Goal: Task Accomplishment & Management: Use online tool/utility

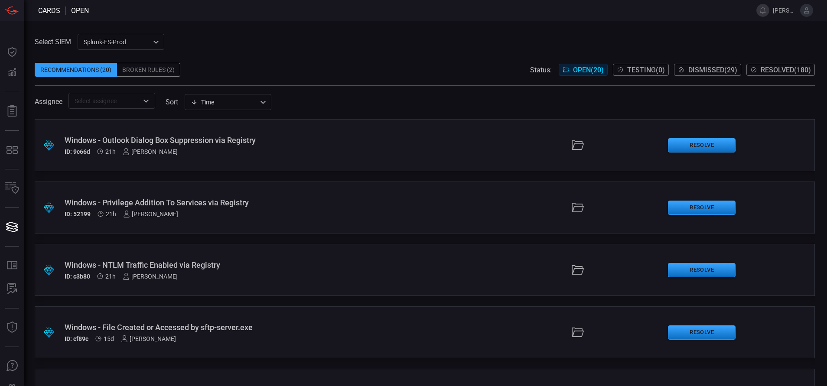
scroll to position [108, 0]
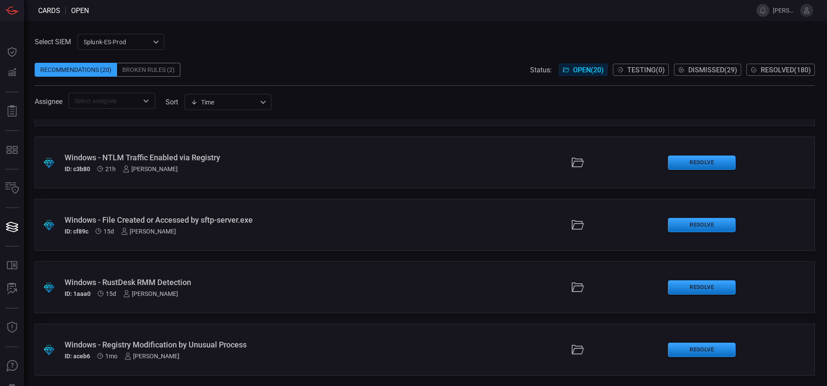
click at [273, 350] on div "Windows - Registry Modification by Unusual Process ID: aceb6 1mo [PERSON_NAME]" at bounding box center [201, 350] width 273 height 20
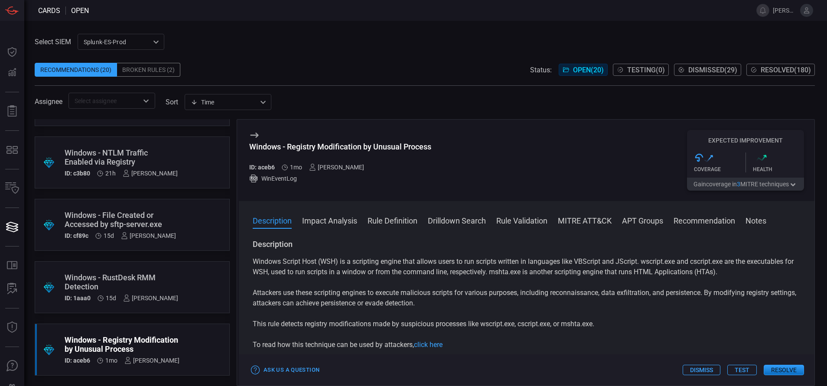
click at [402, 220] on button "Rule Definition" at bounding box center [393, 220] width 50 height 10
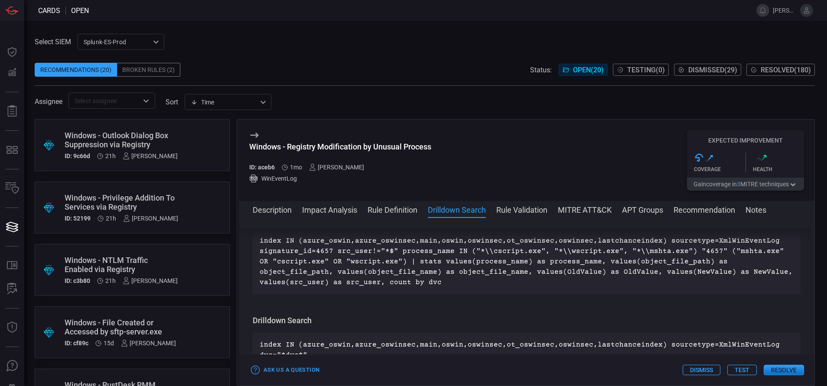
click at [166, 134] on div "Windows - Outlook Dialog Box Suppression via Registry" at bounding box center [121, 140] width 113 height 18
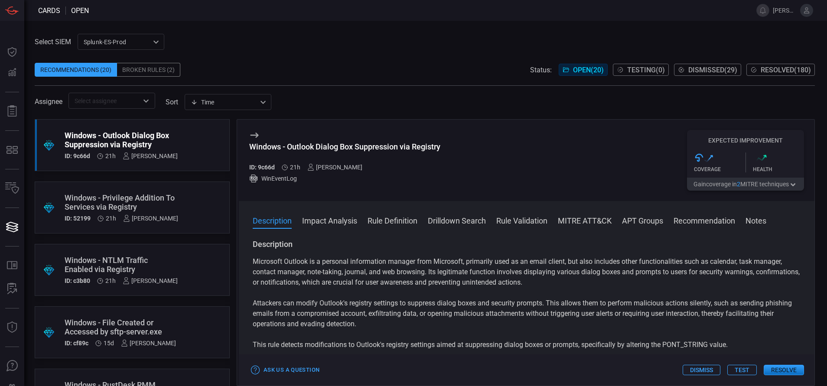
click at [390, 219] on button "Rule Definition" at bounding box center [393, 220] width 50 height 10
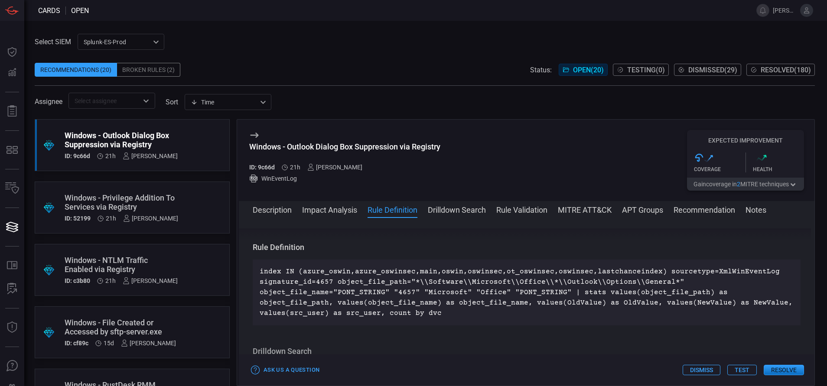
scroll to position [313, 0]
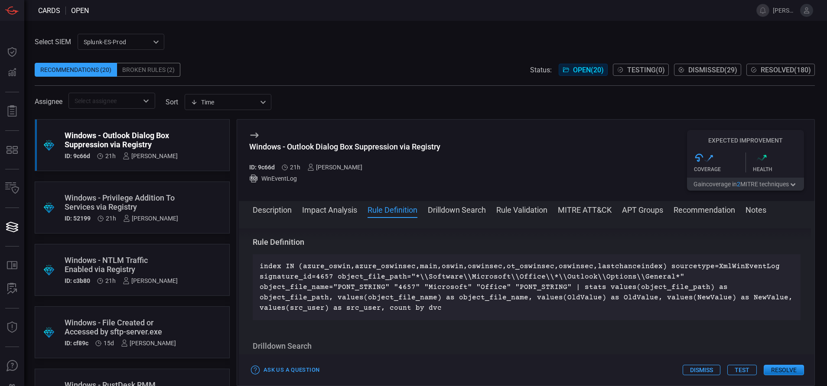
click at [163, 260] on div "Windows - NTLM Traffic Enabled via Registry" at bounding box center [121, 265] width 113 height 18
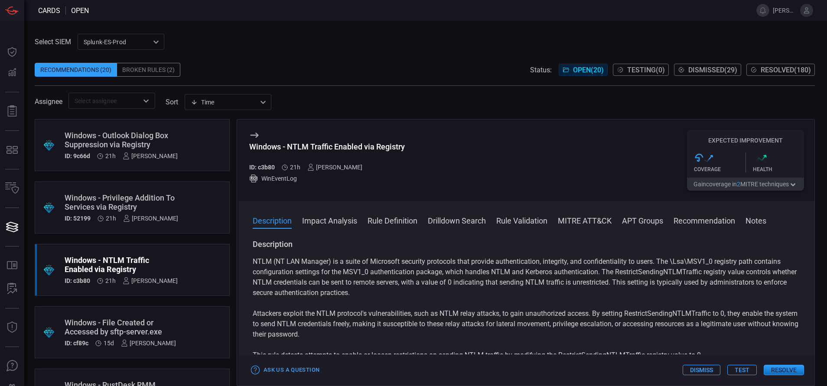
click at [383, 215] on div "Description Impact Analysis Rule Definition Drilldown Search Rule Validation MI…" at bounding box center [527, 293] width 576 height 185
click at [380, 220] on button "Rule Definition" at bounding box center [393, 220] width 50 height 10
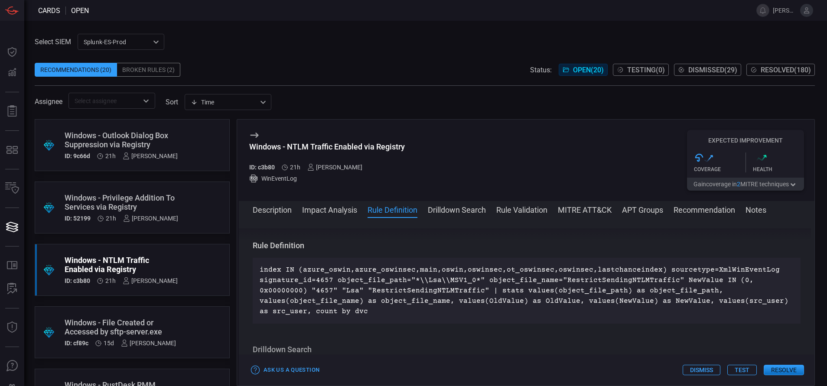
scroll to position [324, 0]
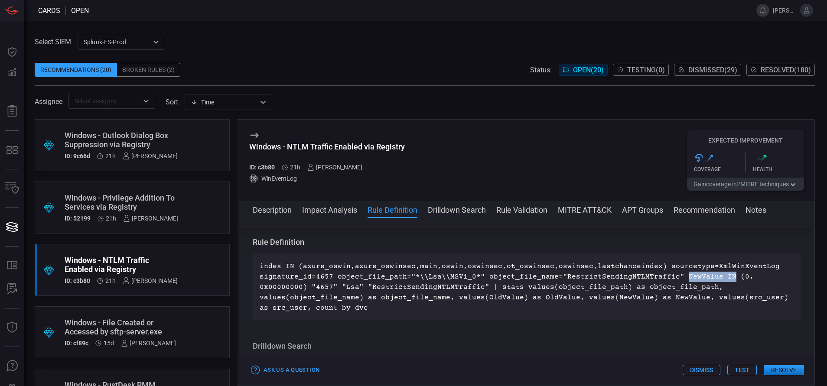
drag, startPoint x: 718, startPoint y: 275, endPoint x: 669, endPoint y: 277, distance: 49.1
click at [669, 277] on p "index IN (azure_oswin,azure_oswinsec,main,oswin,oswinsec,ot_oswinsec,oswinsec,l…" at bounding box center [527, 287] width 534 height 52
copy p "NewValue IN"
drag, startPoint x: 733, startPoint y: 279, endPoint x: 671, endPoint y: 278, distance: 62.4
click at [671, 278] on p "index IN (azure_oswin,azure_oswinsec,main,oswin,oswinsec,ot_oswinsec,oswinsec,l…" at bounding box center [527, 287] width 534 height 52
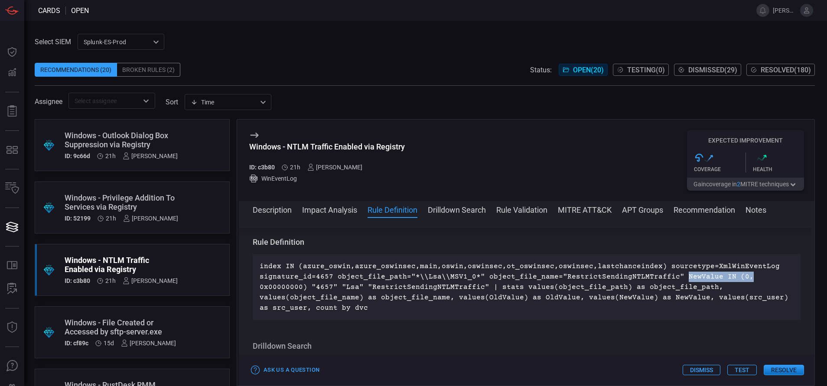
copy p "NewValue IN (0,"
drag, startPoint x: 407, startPoint y: 145, endPoint x: 293, endPoint y: 149, distance: 114.1
click at [293, 149] on div "Windows - NTLM Traffic Enabled via Registry ID: c3b80 21h [PERSON_NAME] WinEven…" at bounding box center [527, 160] width 576 height 81
click at [332, 279] on p "index IN (azure_oswin,azure_oswinsec,main,oswin,oswinsec,ot_oswinsec,oswinsec,l…" at bounding box center [527, 287] width 534 height 52
drag, startPoint x: 331, startPoint y: 277, endPoint x: 259, endPoint y: 276, distance: 72.0
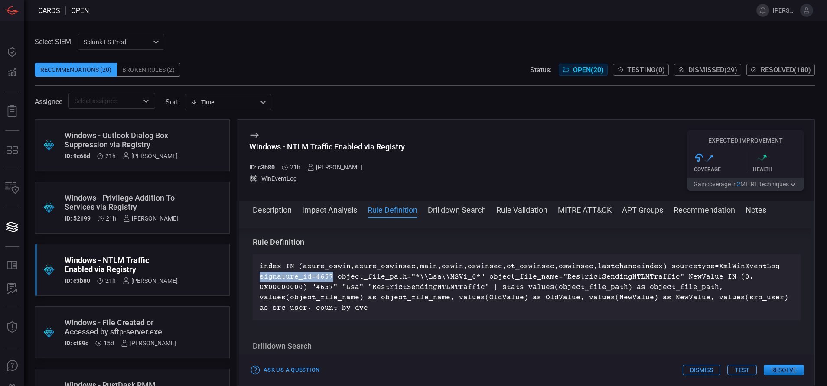
click at [259, 276] on div "index IN (azure_oswin,azure_oswinsec,main,oswin,oswinsec,ot_oswinsec,oswinsec,l…" at bounding box center [527, 287] width 548 height 66
copy p "signature_id=4657"
drag, startPoint x: 406, startPoint y: 277, endPoint x: 257, endPoint y: 279, distance: 149.6
click at [257, 279] on div "index IN (azure_oswin,azure_oswinsec,main,oswin,oswinsec,ot_oswinsec,oswinsec,l…" at bounding box center [527, 287] width 548 height 66
copy p "signature_id=4657 object_file_path="
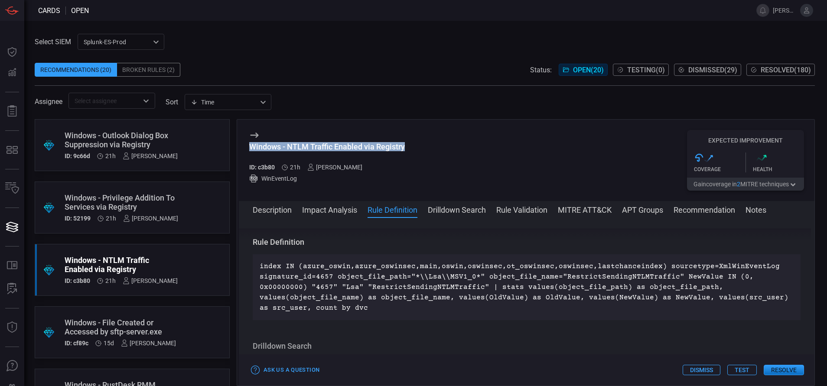
drag, startPoint x: 407, startPoint y: 143, endPoint x: 244, endPoint y: 149, distance: 163.9
click at [244, 149] on div "Windows - NTLM Traffic Enabled via Registry ID: c3b80 21h [PERSON_NAME] WinEven…" at bounding box center [527, 160] width 576 height 81
copy div "Windows - NTLM Traffic Enabled via Registry"
click at [570, 206] on button "MITRE ATT&CK" at bounding box center [585, 209] width 54 height 10
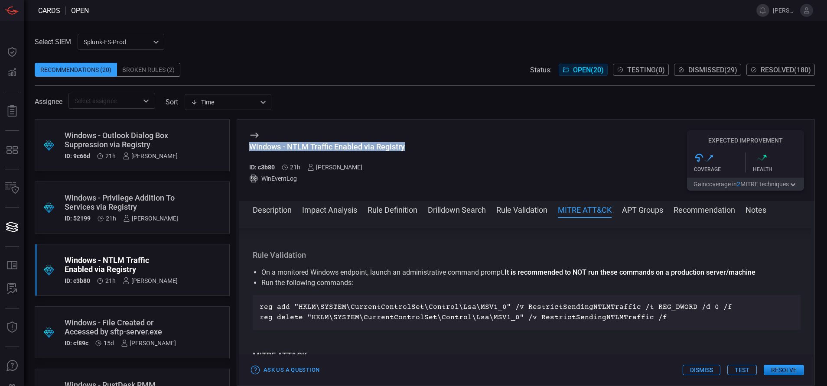
scroll to position [591, 0]
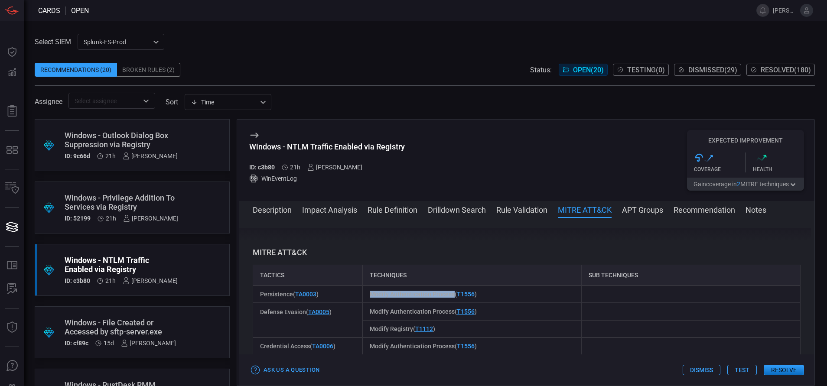
drag, startPoint x: 451, startPoint y: 285, endPoint x: 362, endPoint y: 285, distance: 89.3
click at [362, 286] on div "Modify Authentication Process ( T1556 )" at bounding box center [471, 294] width 219 height 17
copy span "Modify Authentication Process"
drag, startPoint x: 410, startPoint y: 320, endPoint x: 366, endPoint y: 325, distance: 44.0
click at [366, 325] on div "Modify Registry ( T1112 )" at bounding box center [471, 328] width 219 height 17
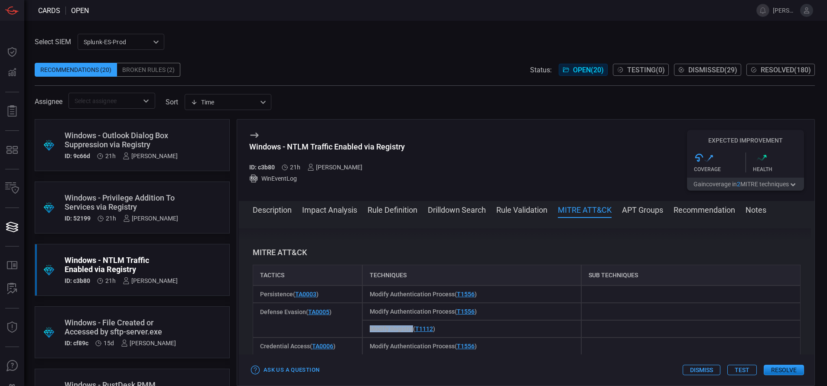
copy span "Modify Registry"
drag, startPoint x: 277, startPoint y: 167, endPoint x: 257, endPoint y: 169, distance: 19.2
click at [257, 169] on div "ID: c3b80 21h [PERSON_NAME]" at bounding box center [327, 167] width 156 height 7
copy h5 "c3b80"
click at [274, 207] on button "Description" at bounding box center [272, 209] width 39 height 10
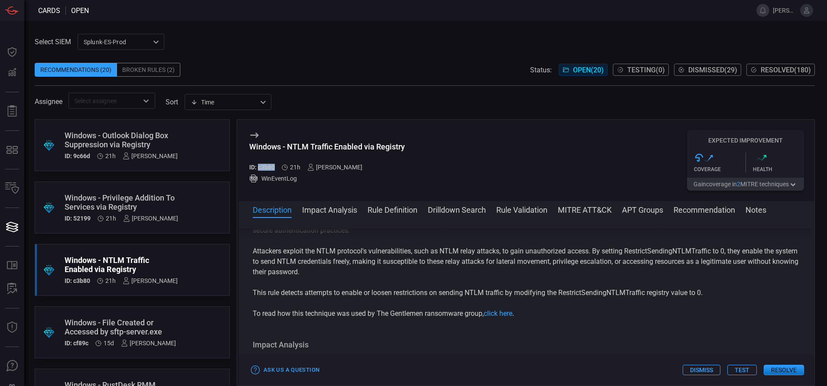
scroll to position [52, 0]
click at [497, 313] on link "click here" at bounding box center [498, 313] width 29 height 8
click at [396, 210] on button "Rule Definition" at bounding box center [393, 209] width 50 height 10
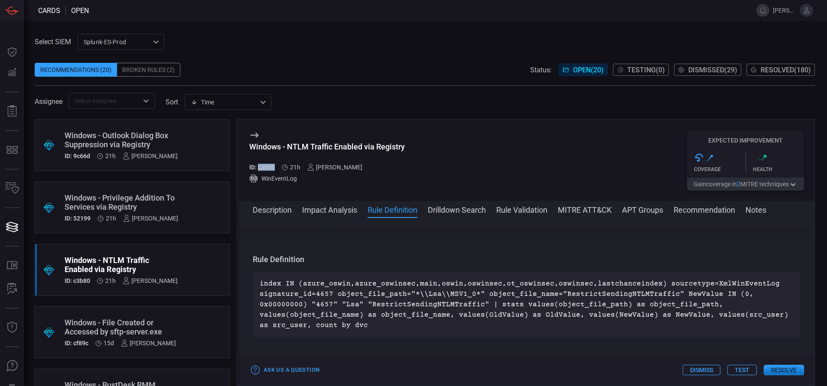
scroll to position [324, 0]
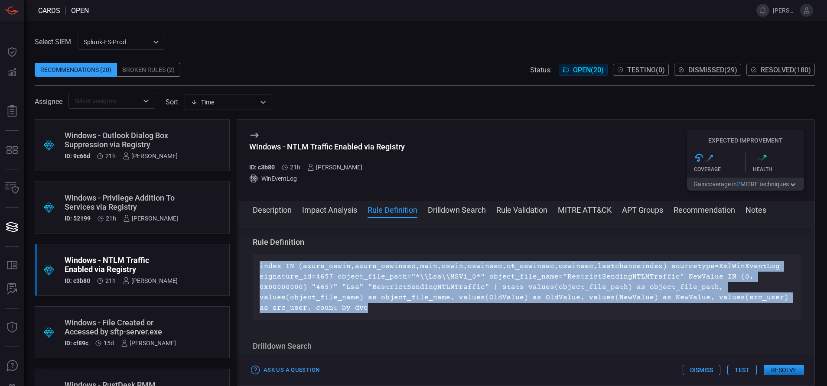
drag, startPoint x: 763, startPoint y: 300, endPoint x: 241, endPoint y: 263, distance: 523.6
click at [241, 263] on div "Description NTLM (NT LAN Manager) is a suite of Microsoft security protocols th…" at bounding box center [527, 299] width 576 height 143
copy p "index IN (azure_oswin,azure_oswinsec,main,oswin,oswinsec,ot_oswinsec,oswinsec,l…"
click at [590, 205] on button "MITRE ATT&CK" at bounding box center [585, 209] width 54 height 10
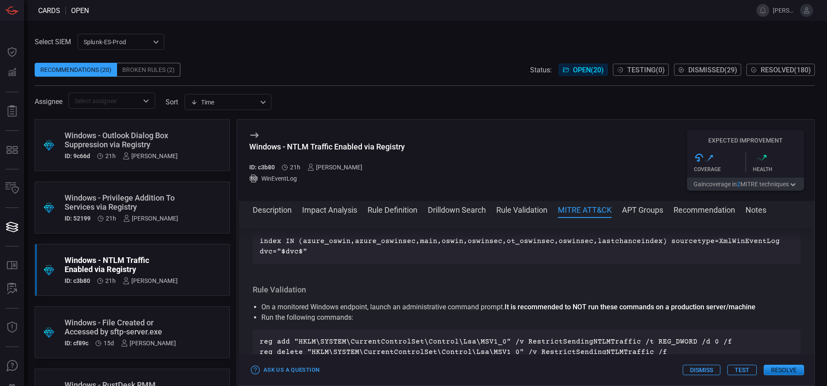
scroll to position [591, 0]
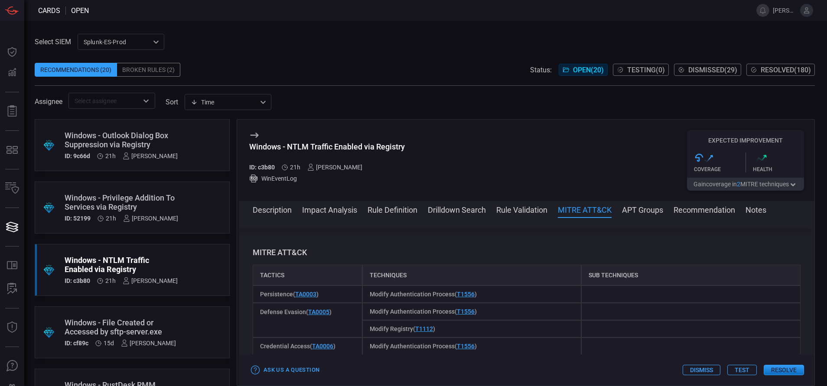
click at [472, 208] on button "Drilldown Search" at bounding box center [457, 209] width 58 height 10
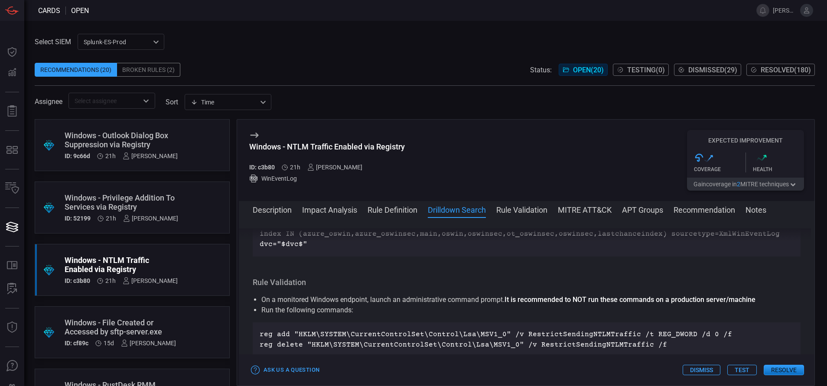
scroll to position [417, 0]
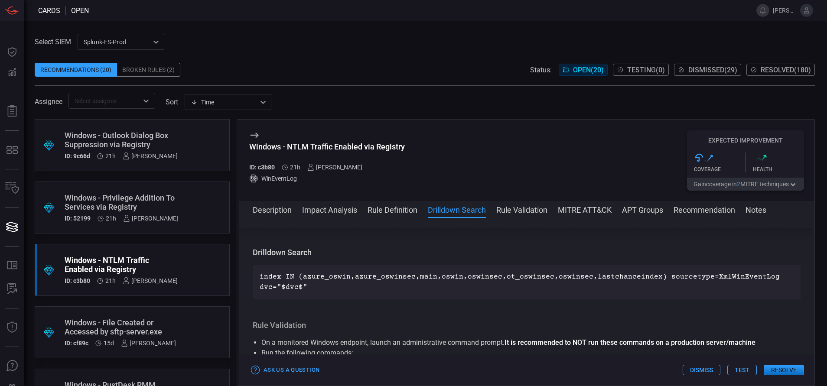
click at [388, 213] on button "Rule Definition" at bounding box center [393, 209] width 50 height 10
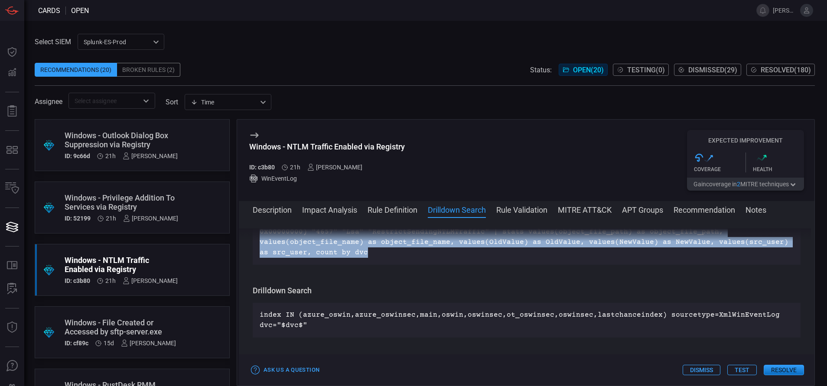
scroll to position [324, 0]
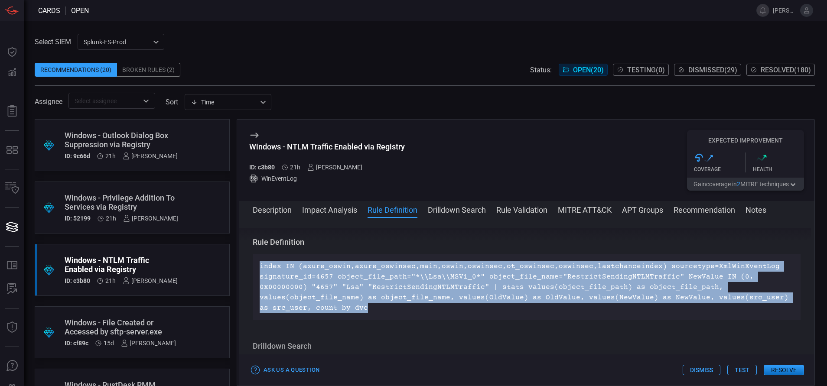
click at [444, 212] on button "Drilldown Search" at bounding box center [457, 209] width 58 height 10
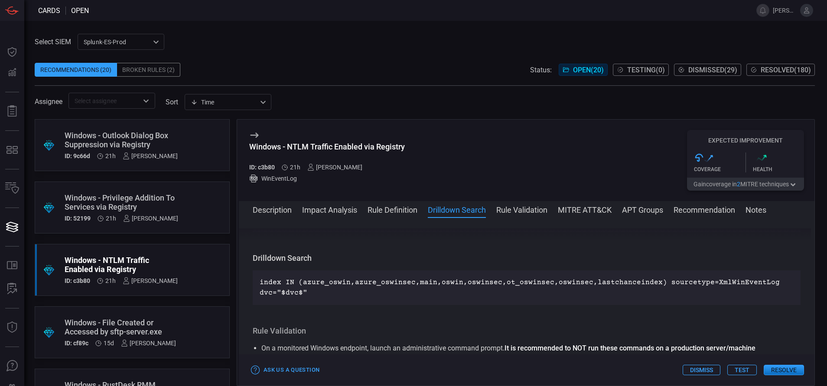
scroll to position [417, 0]
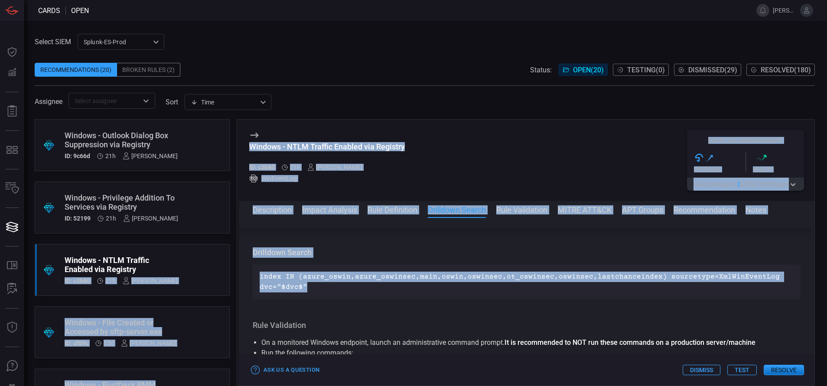
drag, startPoint x: 311, startPoint y: 275, endPoint x: 232, endPoint y: 265, distance: 79.5
click at [232, 265] on div ".suggested_cards_icon{fill:url(#suggested_cards_icon);} Windows - Outlook Dialo…" at bounding box center [425, 252] width 780 height 267
click at [329, 276] on p "index IN (azure_oswin,azure_oswinsec,main,oswin,oswinsec,ot_oswinsec,oswinsec,l…" at bounding box center [527, 282] width 534 height 21
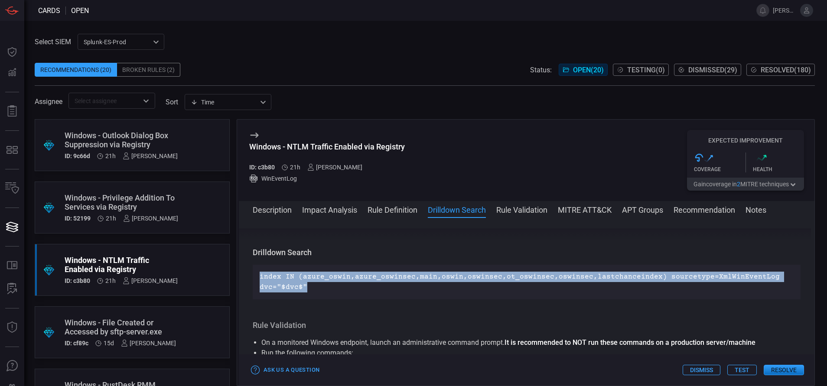
drag, startPoint x: 315, startPoint y: 279, endPoint x: 259, endPoint y: 267, distance: 57.6
click at [259, 267] on div "index IN (azure_oswin,azure_oswinsec,main,oswin,oswinsec,ot_oswinsec,oswinsec,l…" at bounding box center [527, 282] width 548 height 35
copy p "index IN (azure_oswin,azure_oswinsec,main,oswin,oswinsec,ot_oswinsec,oswinsec,l…"
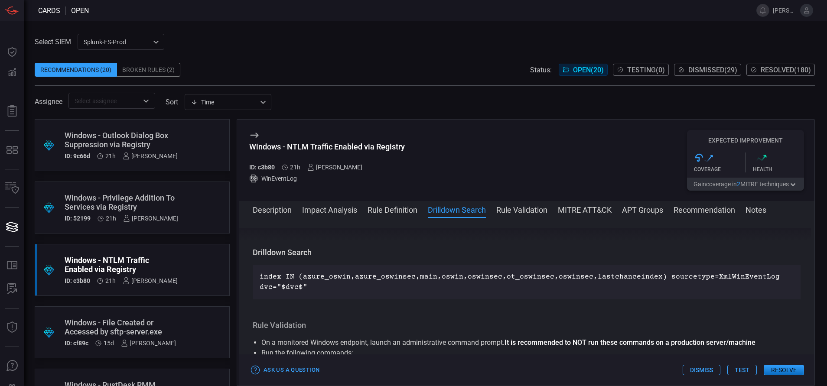
click at [398, 203] on div "Description Impact Analysis Rule Definition Drilldown Search Rule Validation MI…" at bounding box center [527, 293] width 576 height 185
click at [396, 204] on button "Rule Definition" at bounding box center [393, 209] width 50 height 10
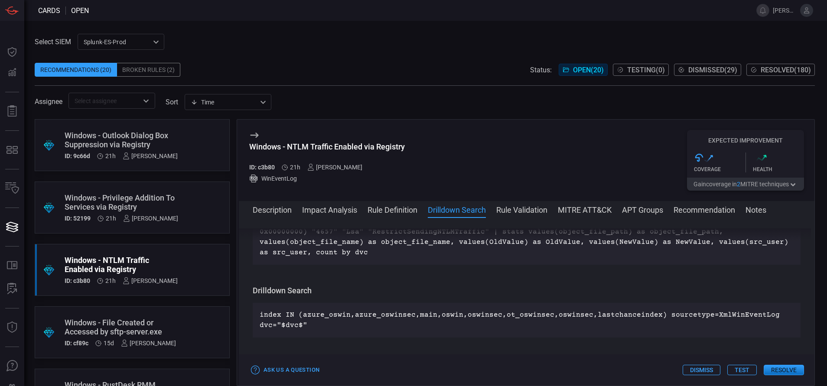
scroll to position [324, 0]
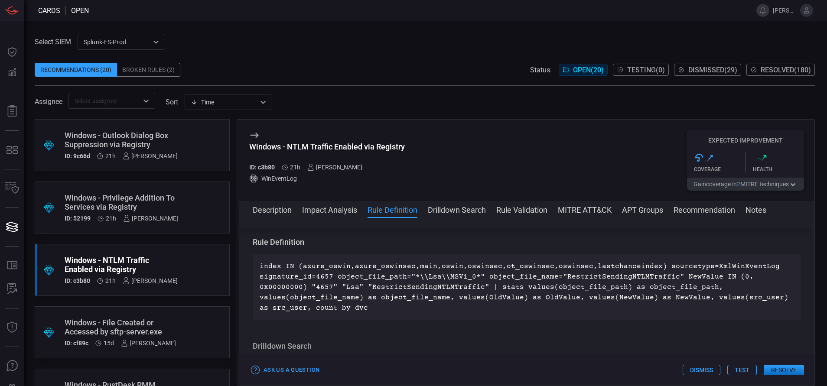
click at [785, 371] on button "Resolve" at bounding box center [784, 370] width 40 height 10
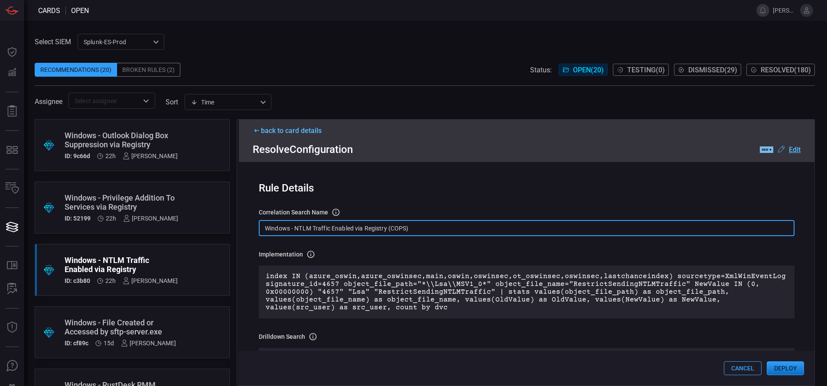
click at [427, 233] on input "Windows - NTLM Traffic Enabled via Registry (COPS)" at bounding box center [527, 228] width 536 height 16
paste input "Reg - NTLM Traffic Enabled via Registry"
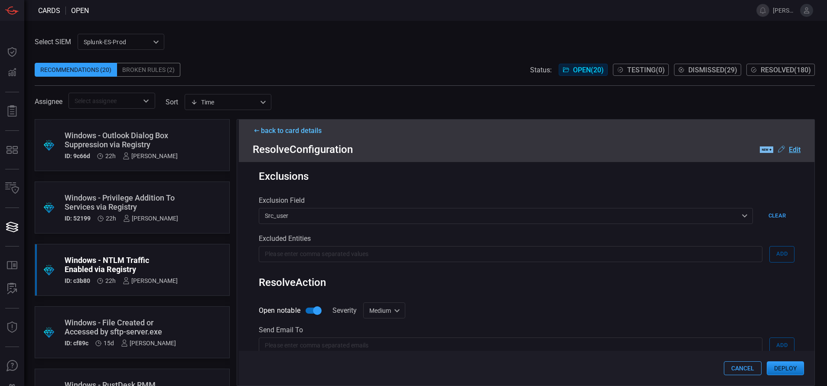
scroll to position [392, 0]
type input "Win Reg - NTLM Traffic Enabled via Registry"
click at [390, 309] on div "Medium medium Informational Low Medium High Critical ​" at bounding box center [384, 310] width 42 height 16
click at [384, 324] on li "Low" at bounding box center [385, 326] width 52 height 14
type input "low"
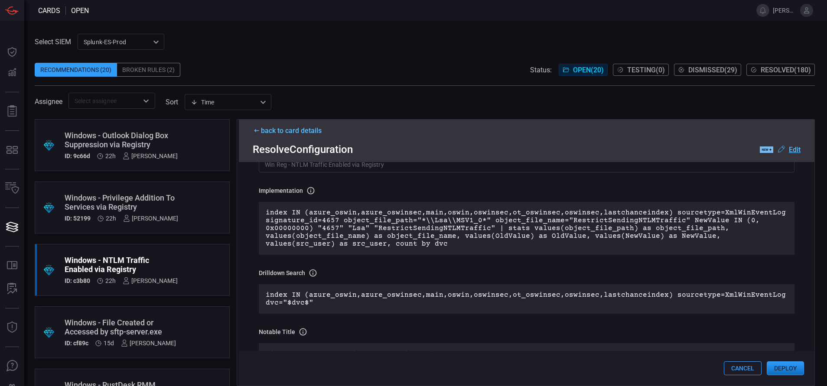
scroll to position [0, 0]
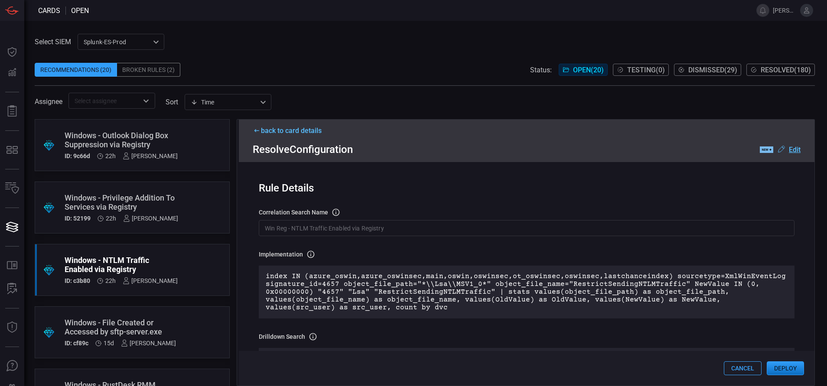
click at [785, 369] on button "Deploy" at bounding box center [785, 369] width 37 height 14
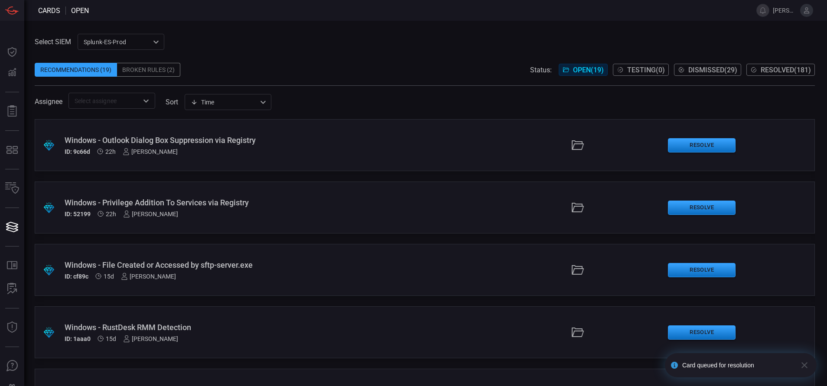
click at [769, 65] on button "Resolved ( 181 )" at bounding box center [780, 70] width 68 height 12
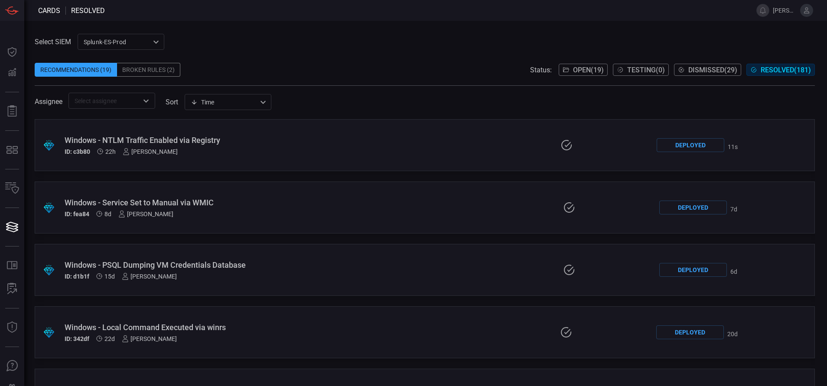
click at [453, 139] on div ".suggested_cards_icon{fill:url(#suggested_cards_icon);} Windows - NTLM Traffic …" at bounding box center [425, 145] width 780 height 52
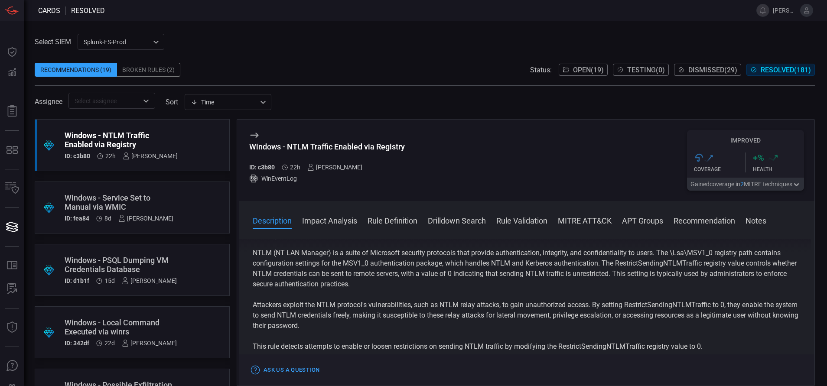
scroll to position [9, 0]
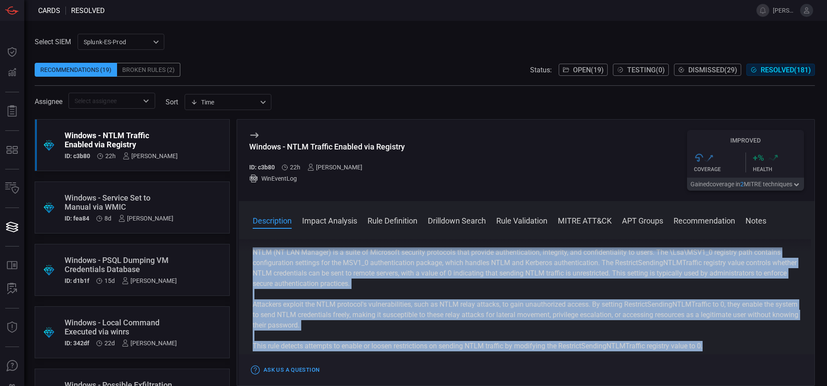
drag, startPoint x: 707, startPoint y: 345, endPoint x: 252, endPoint y: 255, distance: 463.6
click at [252, 255] on div "Description NTLM (NT LAN Manager) is a suite of Microsoft security protocols th…" at bounding box center [527, 310] width 576 height 143
